Goal: Check status

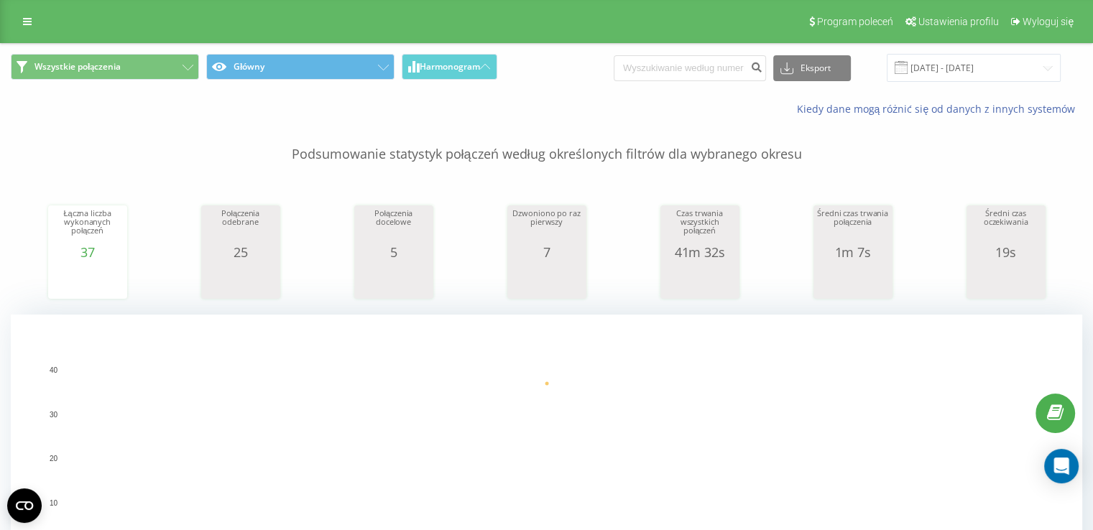
click at [907, 62] on span at bounding box center [900, 67] width 13 height 13
click at [945, 67] on input "[DATE] - [DATE]" at bounding box center [973, 68] width 174 height 28
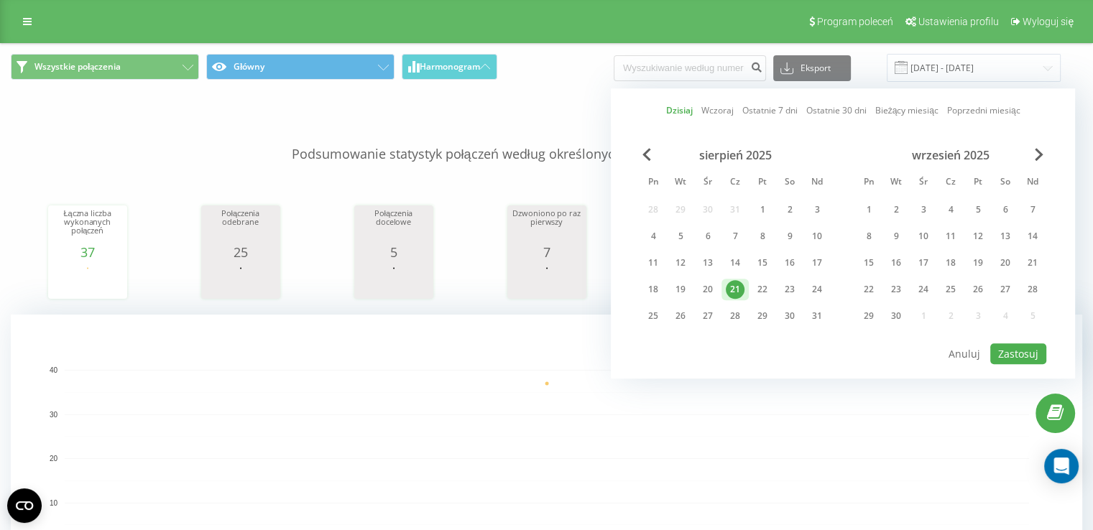
click at [734, 290] on div "21" at bounding box center [735, 289] width 19 height 19
click at [1013, 351] on button "Zastosuj" at bounding box center [1018, 353] width 56 height 21
